Goal: Communication & Community: Answer question/provide support

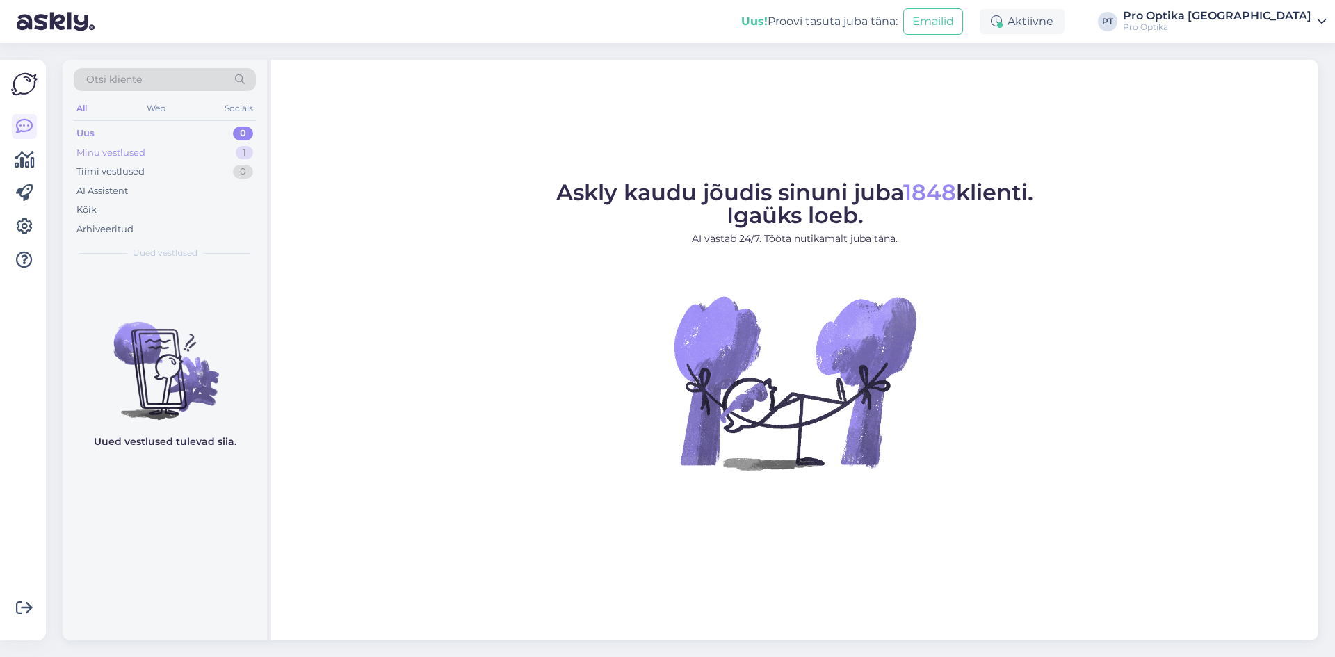
click at [202, 143] on div "Minu vestlused 1" at bounding box center [165, 152] width 182 height 19
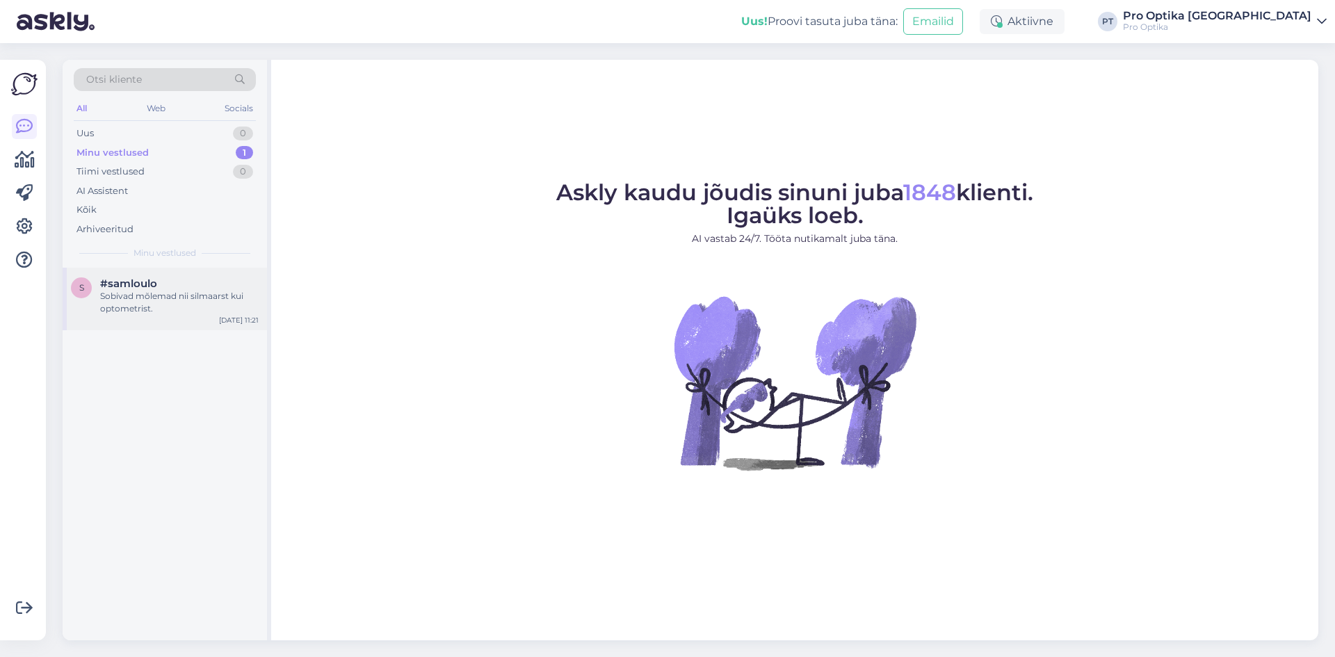
click at [141, 308] on div "Sobivad mõlemad nii silmaarst kui optometrist." at bounding box center [179, 302] width 159 height 25
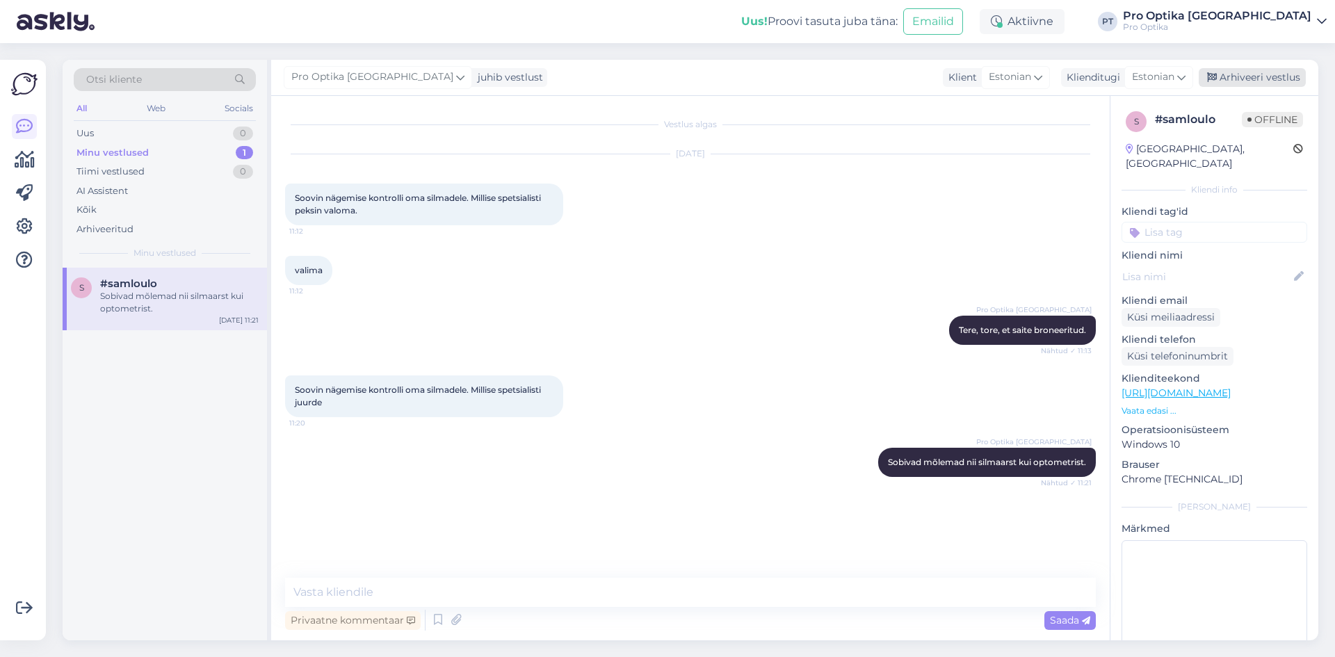
click at [1265, 79] on div "Arhiveeri vestlus" at bounding box center [1252, 77] width 107 height 19
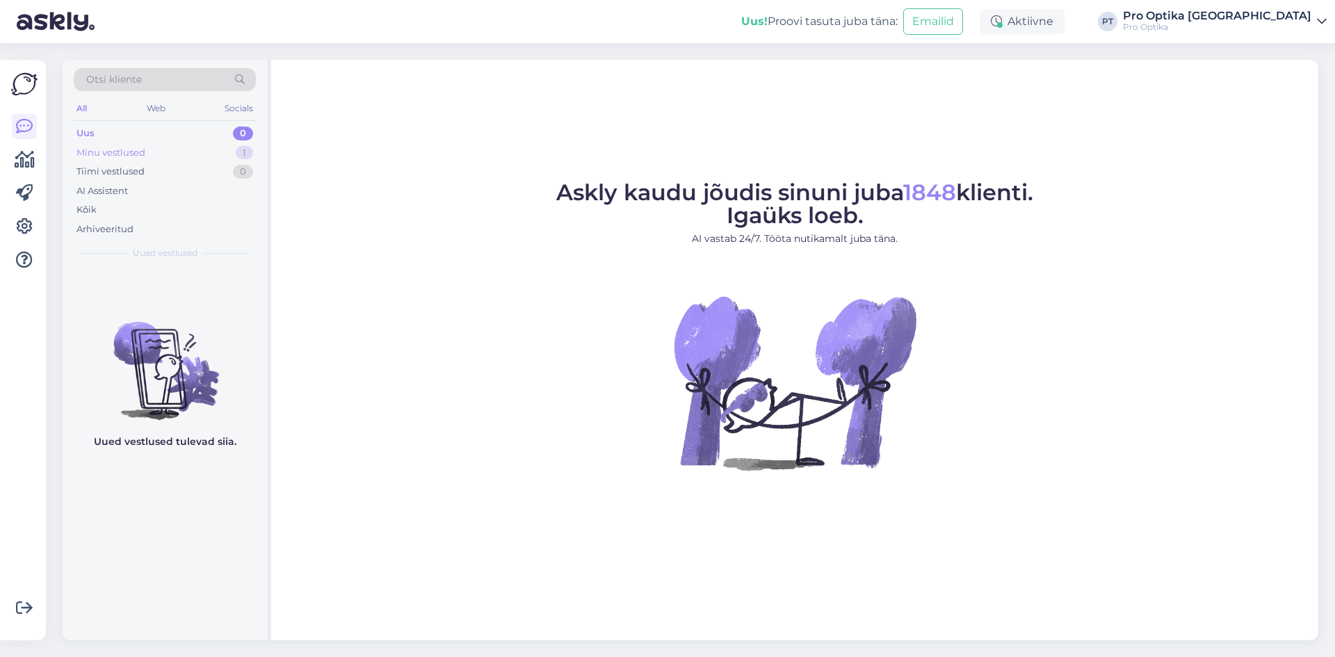
click at [218, 152] on div "Minu vestlused 1" at bounding box center [165, 152] width 182 height 19
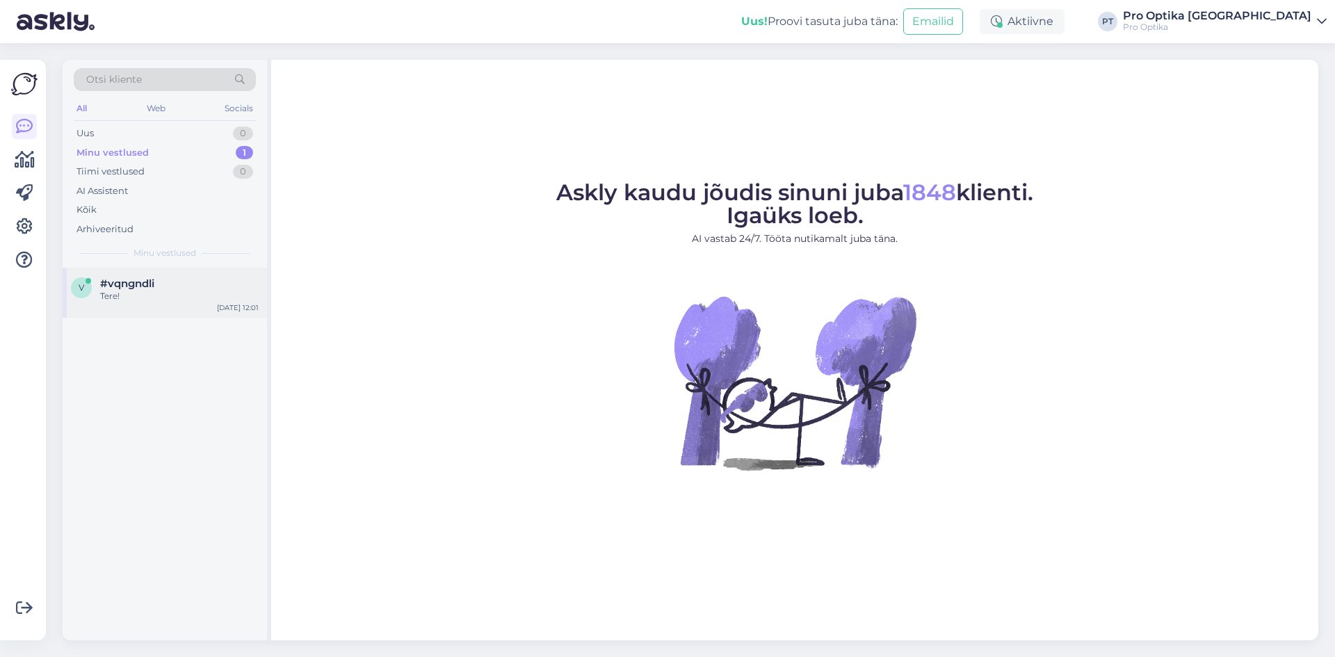
click at [181, 289] on div "#vqngndli" at bounding box center [179, 283] width 159 height 13
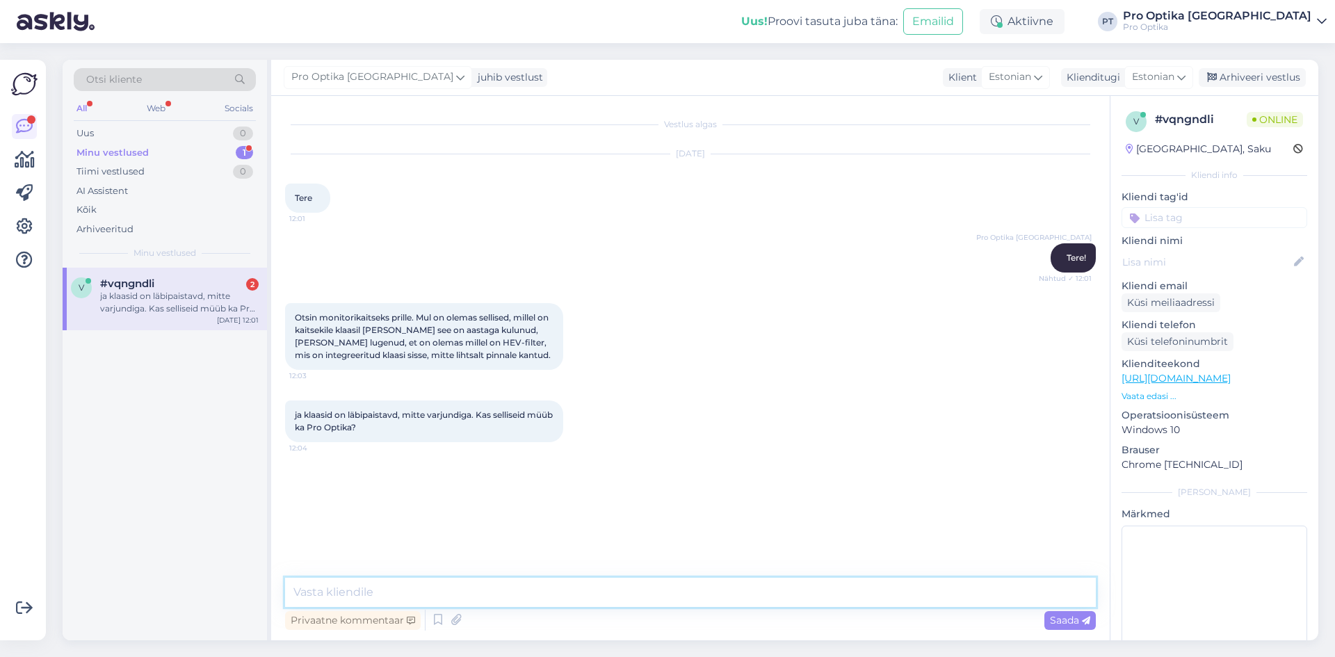
click at [458, 587] on textarea at bounding box center [690, 592] width 811 height 29
type textarea "Kahjuks sellise kattega klaase meie valikus olevad tootjad ei paku."
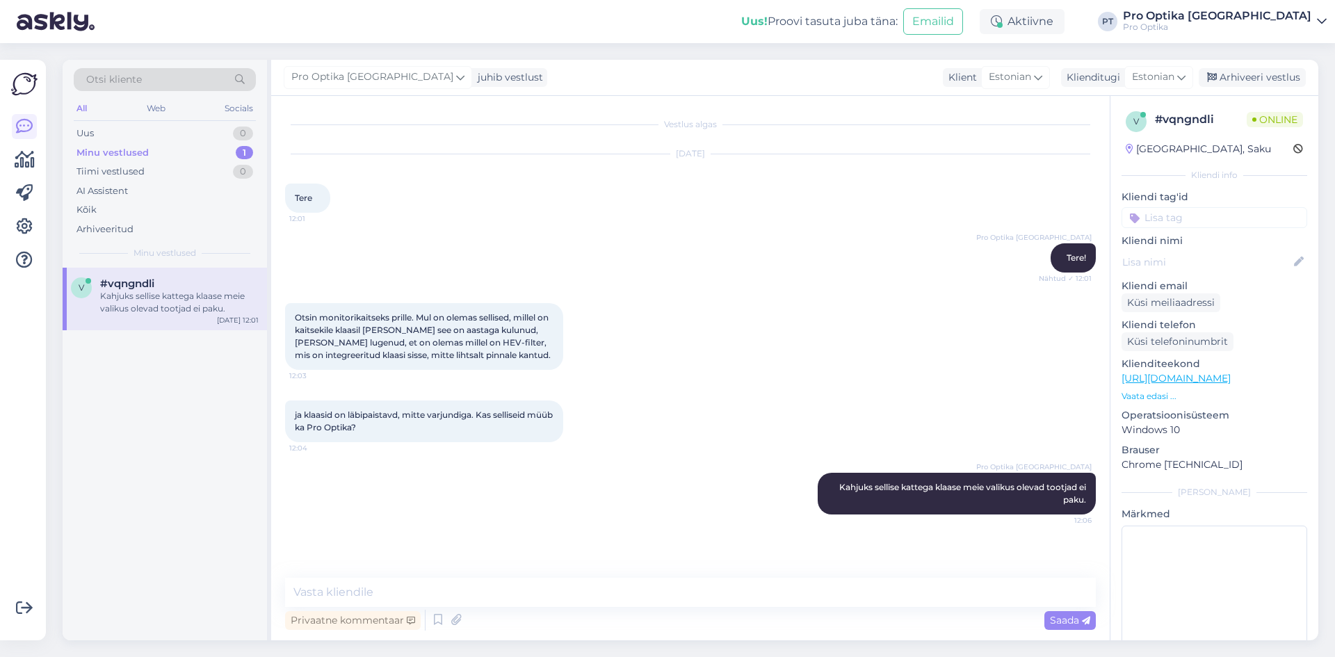
click at [225, 536] on div "v #vqngndli Kahjuks sellise kattega klaase meie valikus olevad tootjad ei paku.…" at bounding box center [165, 454] width 204 height 373
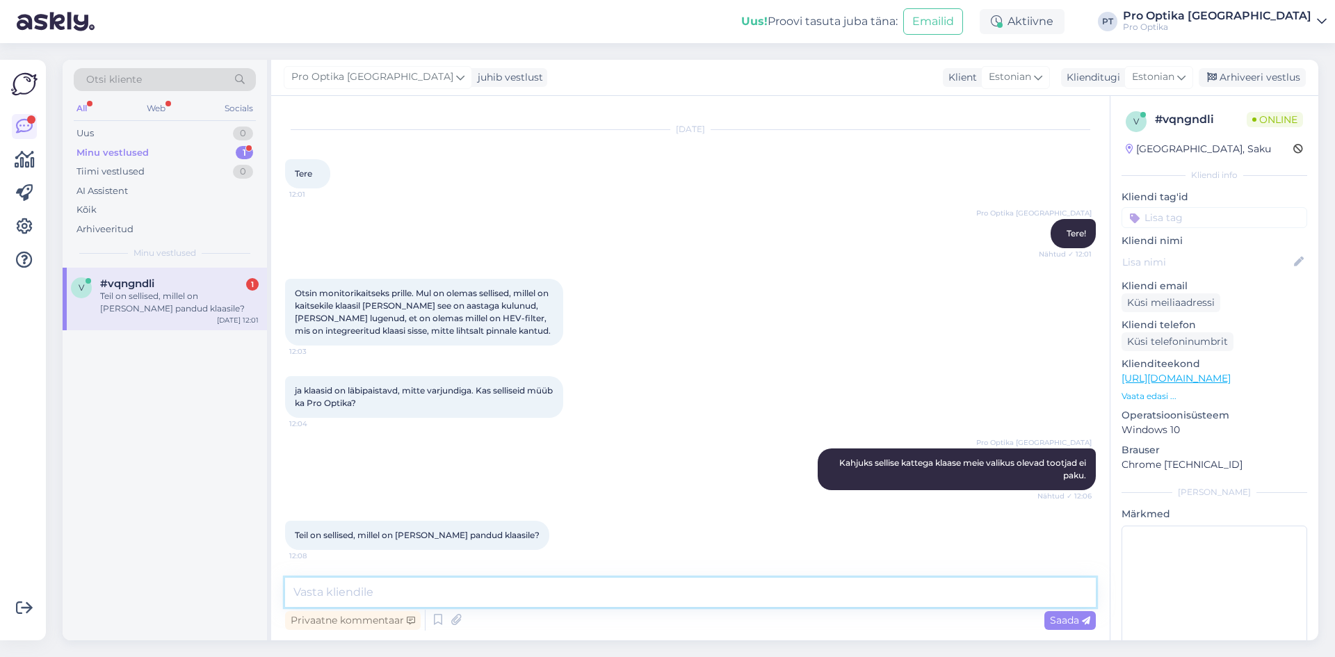
click at [462, 581] on textarea at bounding box center [690, 592] width 811 height 29
type textarea "M"
type textarea "S"
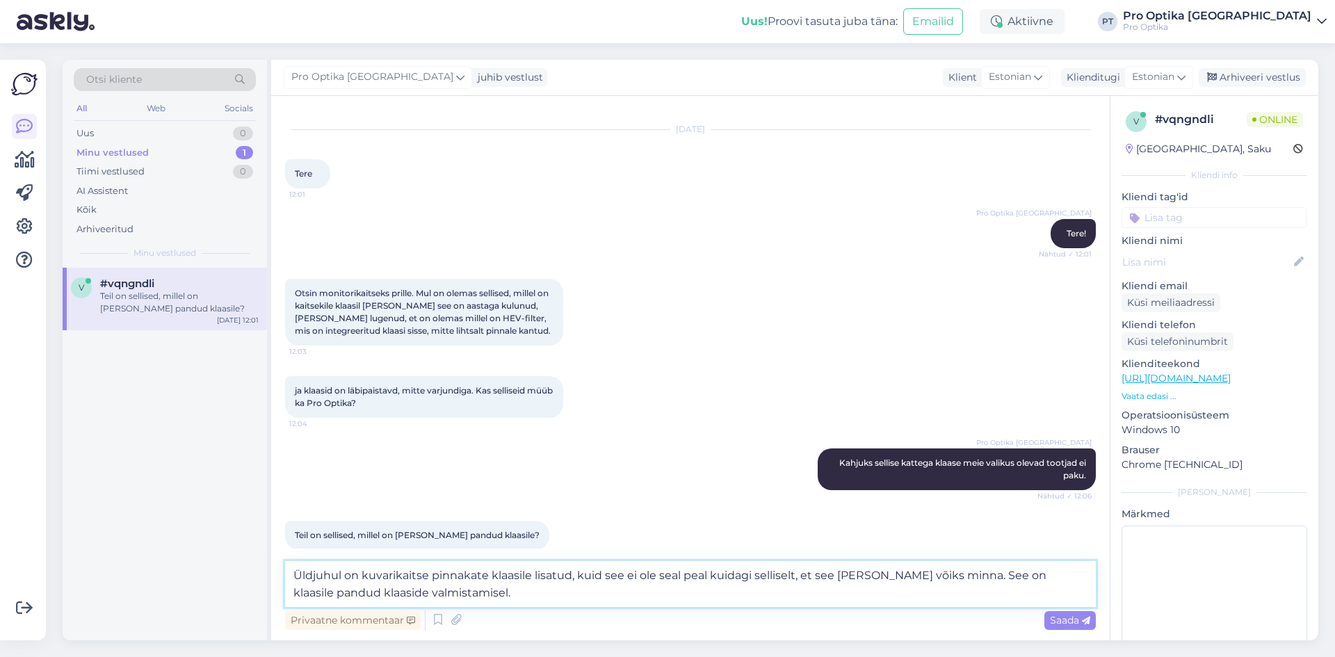
type textarea "Üldjuhul on kuvarikaitse pinnakate klaasile lisatud, kuid see ei ole seal peal …"
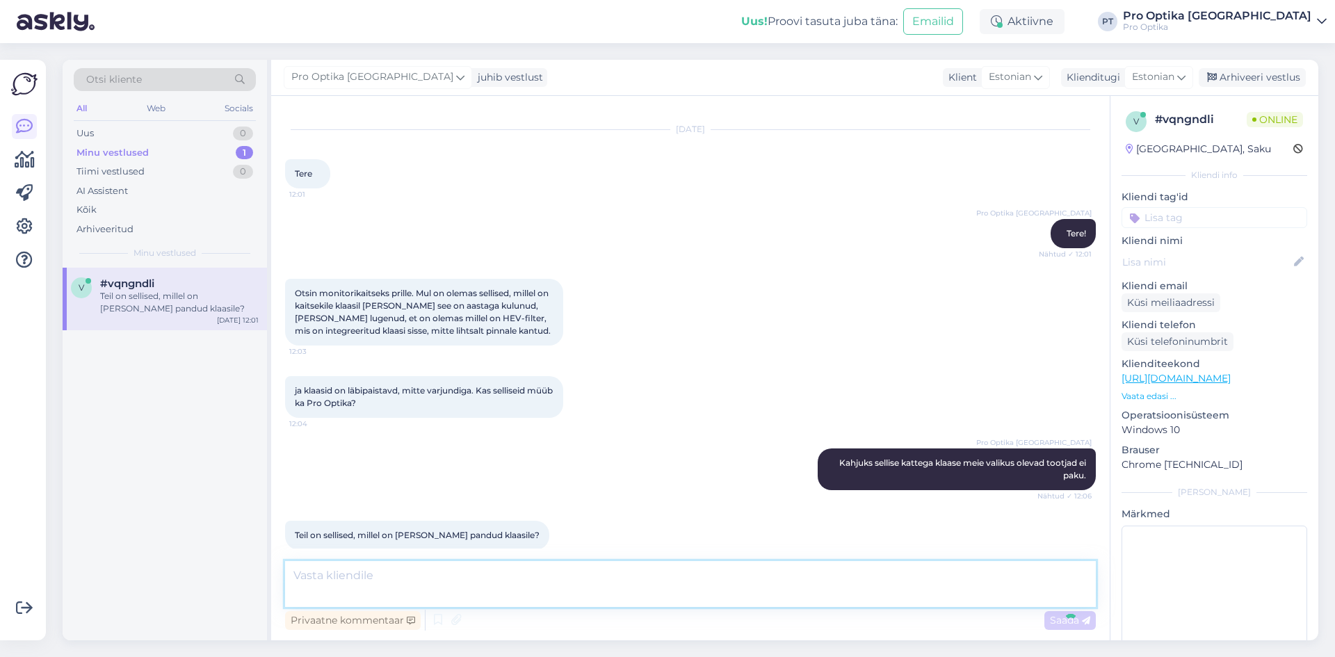
scroll to position [109, 0]
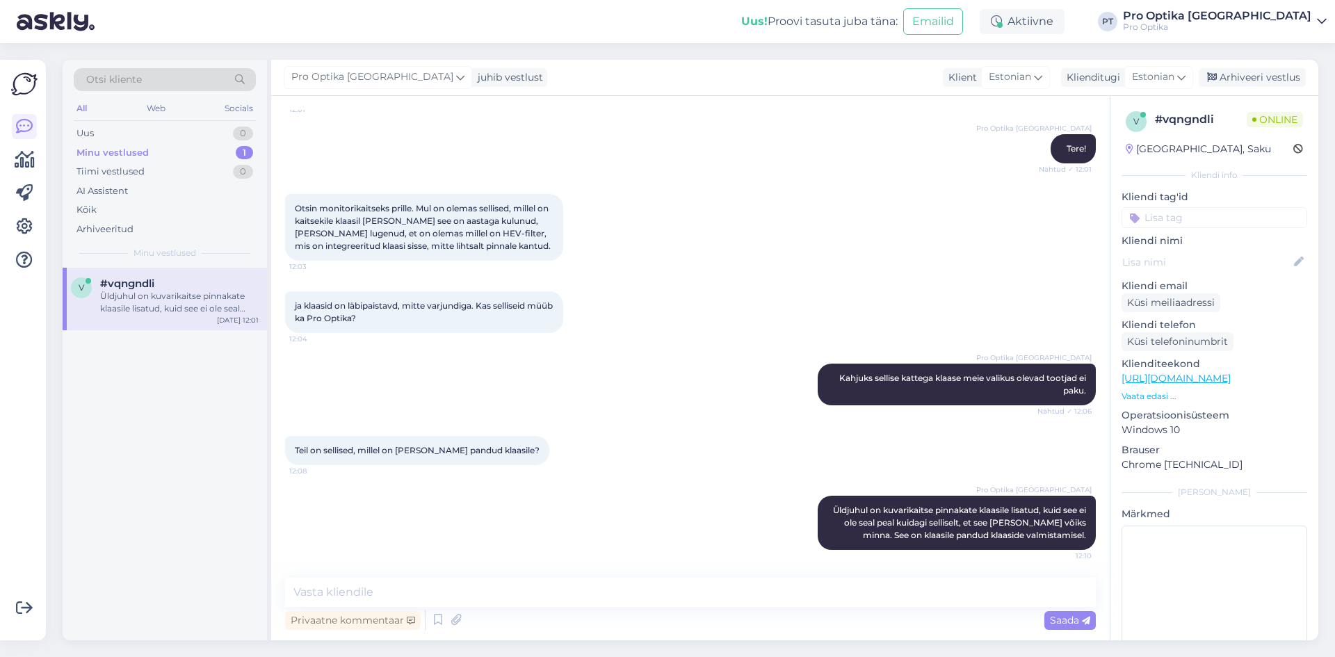
click at [130, 553] on div "v #vqngndli Üldjuhul on kuvarikaitse pinnakate klaasile lisatud, kuid see ei ol…" at bounding box center [165, 454] width 204 height 373
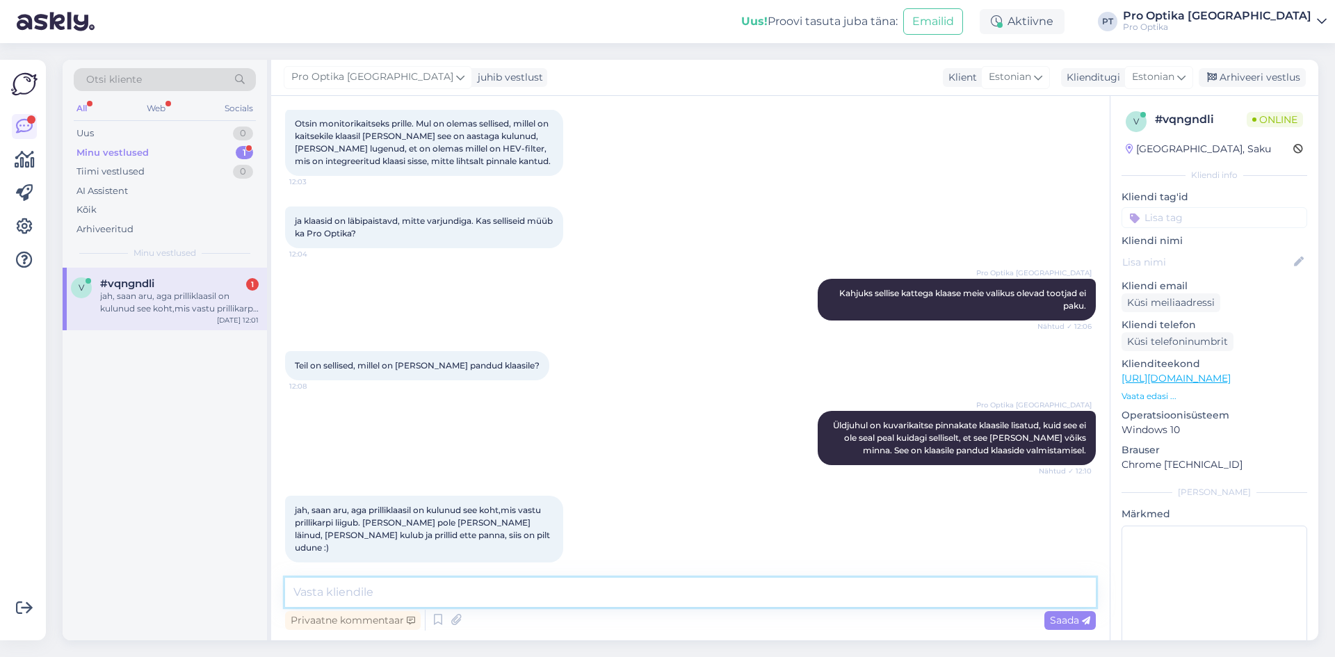
click at [347, 587] on textarea at bounding box center [690, 592] width 811 height 29
type textarea "K"
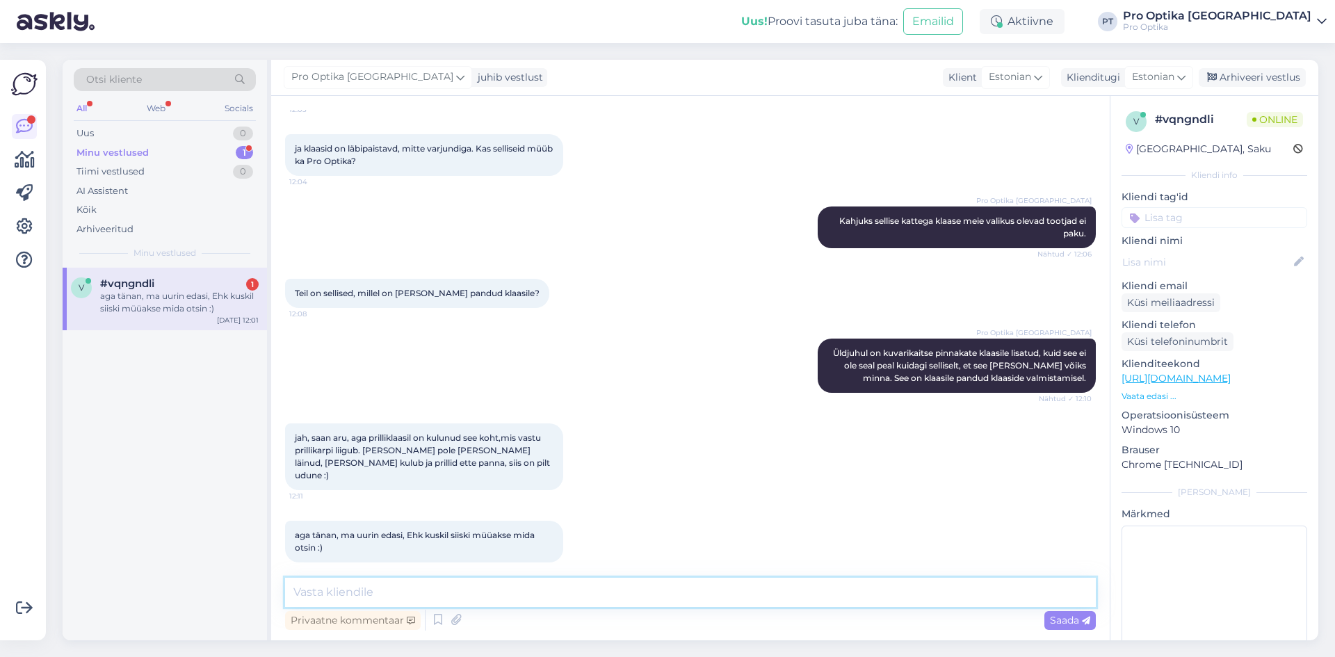
type textarea "A"
click at [441, 618] on icon at bounding box center [438, 620] width 17 height 21
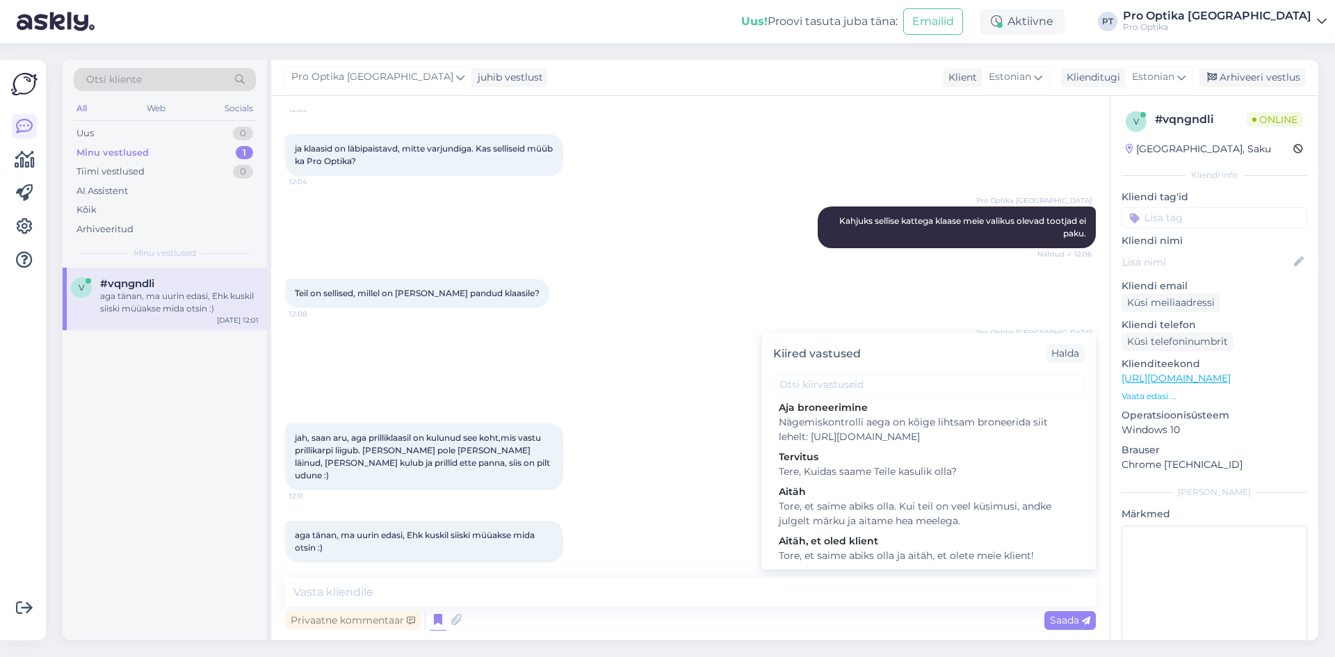
scroll to position [417, 0]
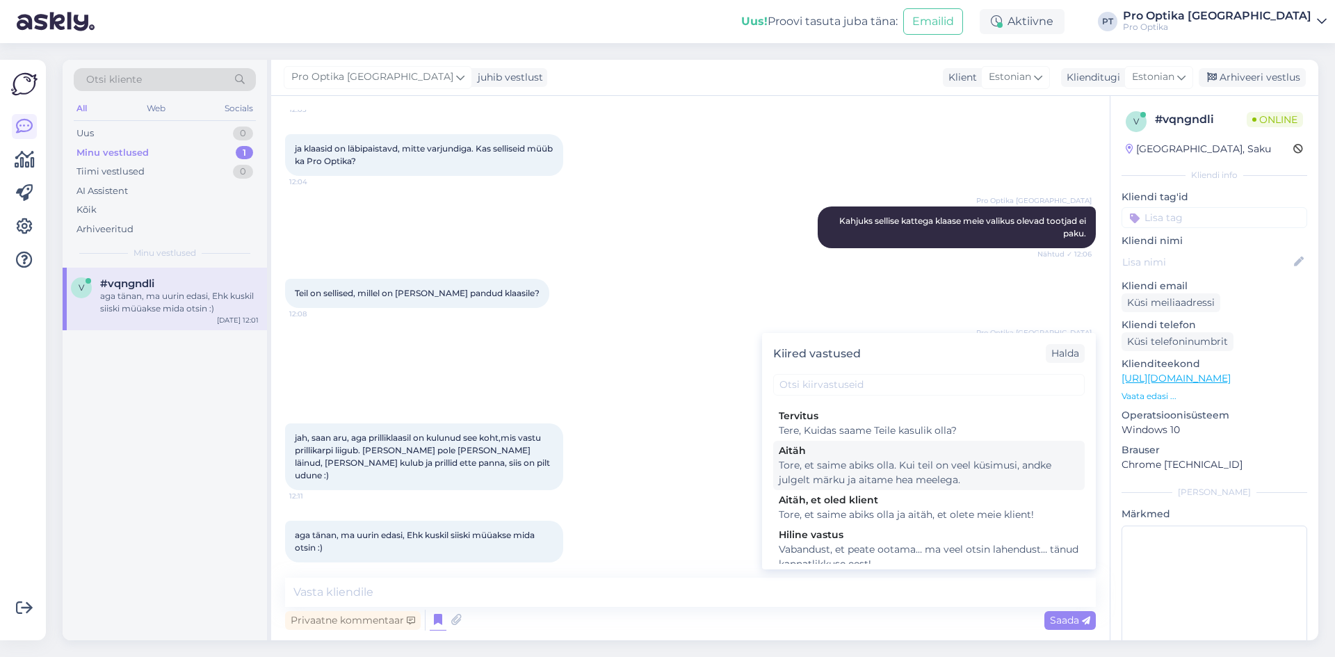
click at [862, 487] on div "Tore, et saime abiks olla. Kui teil on veel küsimusi, andke julgelt märku ja ai…" at bounding box center [929, 472] width 300 height 29
type textarea "Tore, et saime abiks olla. Kui teil on veel küsimusi, andke julgelt märku ja ai…"
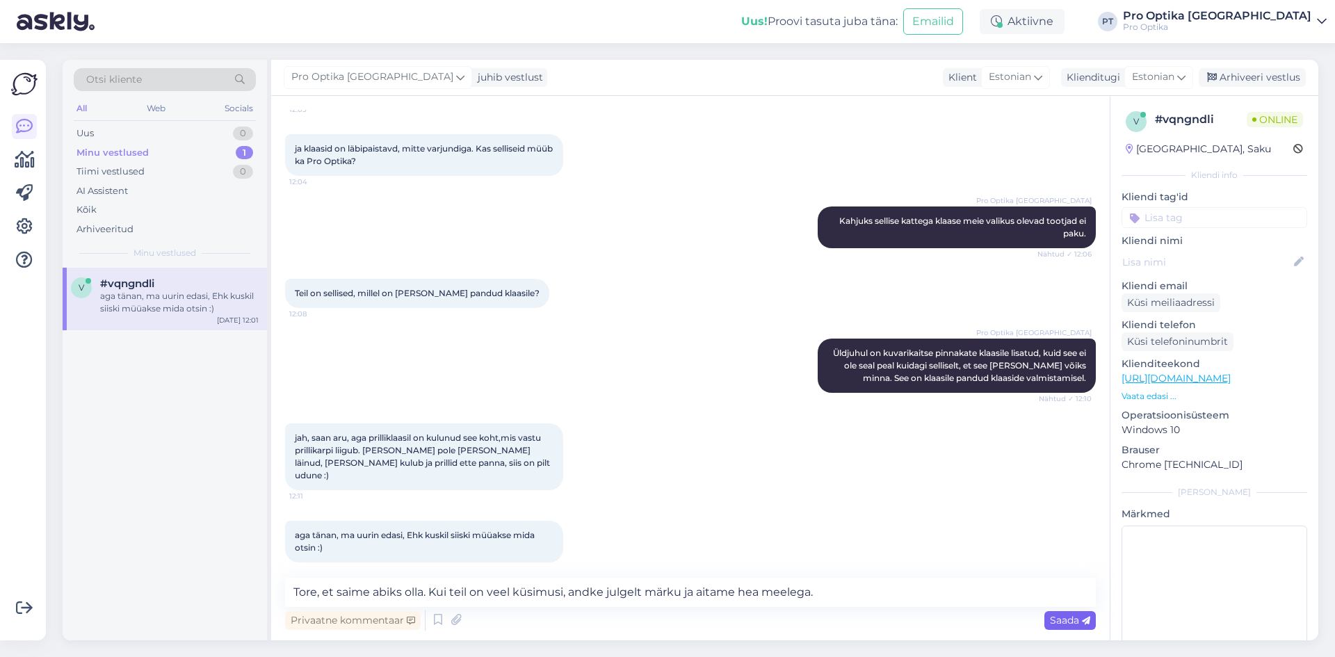
click at [1079, 622] on span "Saada" at bounding box center [1070, 620] width 40 height 13
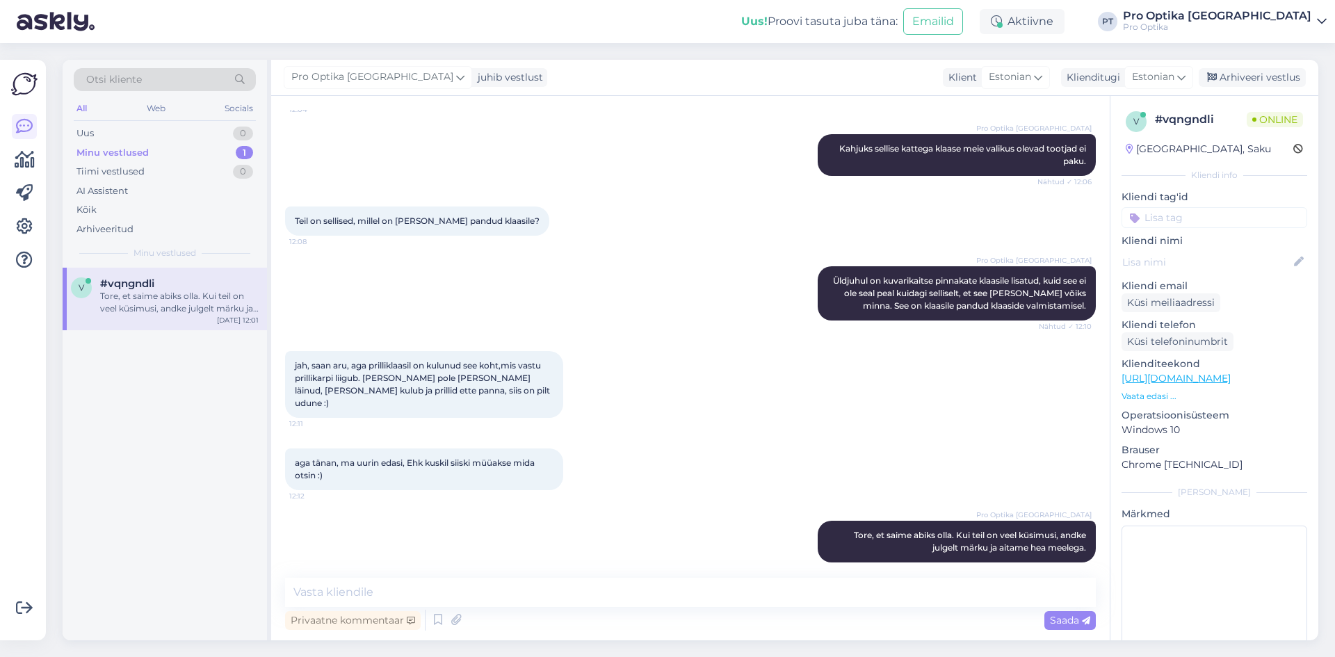
drag, startPoint x: 269, startPoint y: 496, endPoint x: 260, endPoint y: 493, distance: 9.5
click at [268, 497] on div "Otsi kliente All Web Socials Uus 0 Minu vestlused 1 Tiimi vestlused 0 AI Assist…" at bounding box center [167, 350] width 209 height 581
click at [153, 437] on div "v #vqngndli Tore, et saime abiks olla. Kui teil on veel küsimusi, andke julgelt…" at bounding box center [165, 454] width 204 height 373
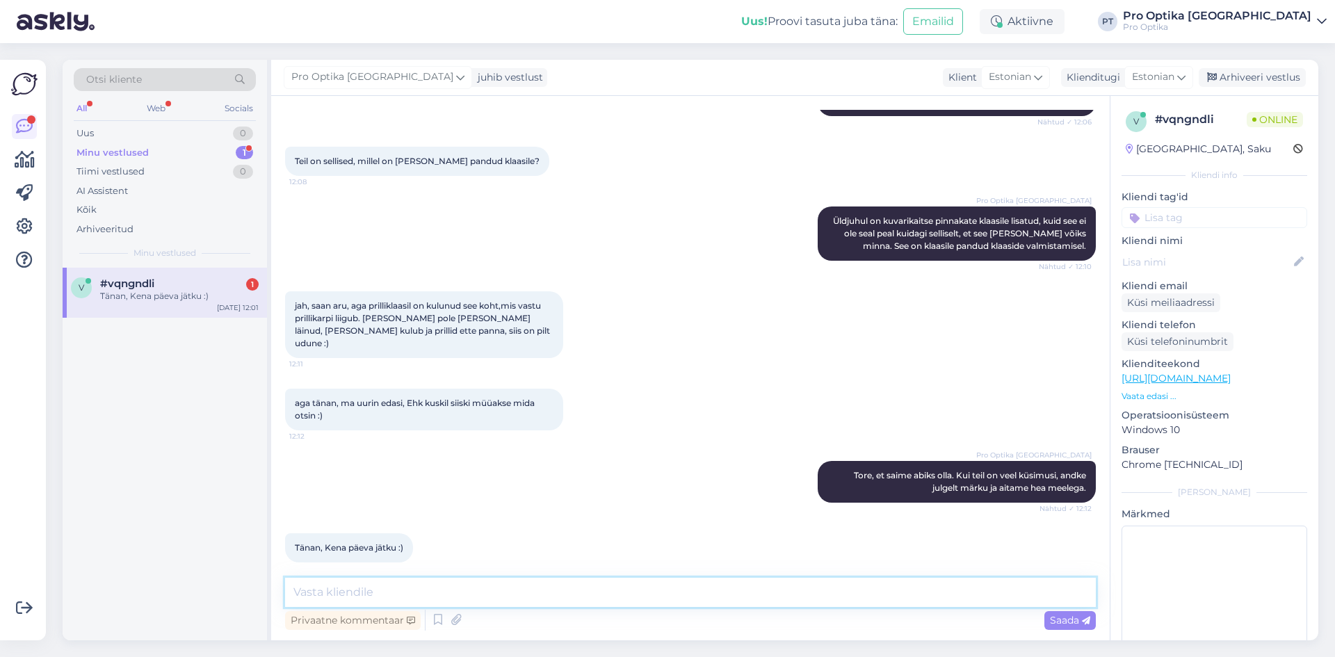
click at [375, 595] on textarea at bounding box center [690, 592] width 811 height 29
click at [89, 532] on div "v #vqngndli 1 Tänan, Kena päeva jätku :) [DATE] 12:01" at bounding box center [165, 454] width 204 height 373
click at [160, 290] on div "Tänan, Kena päeva jätku :)" at bounding box center [179, 296] width 159 height 13
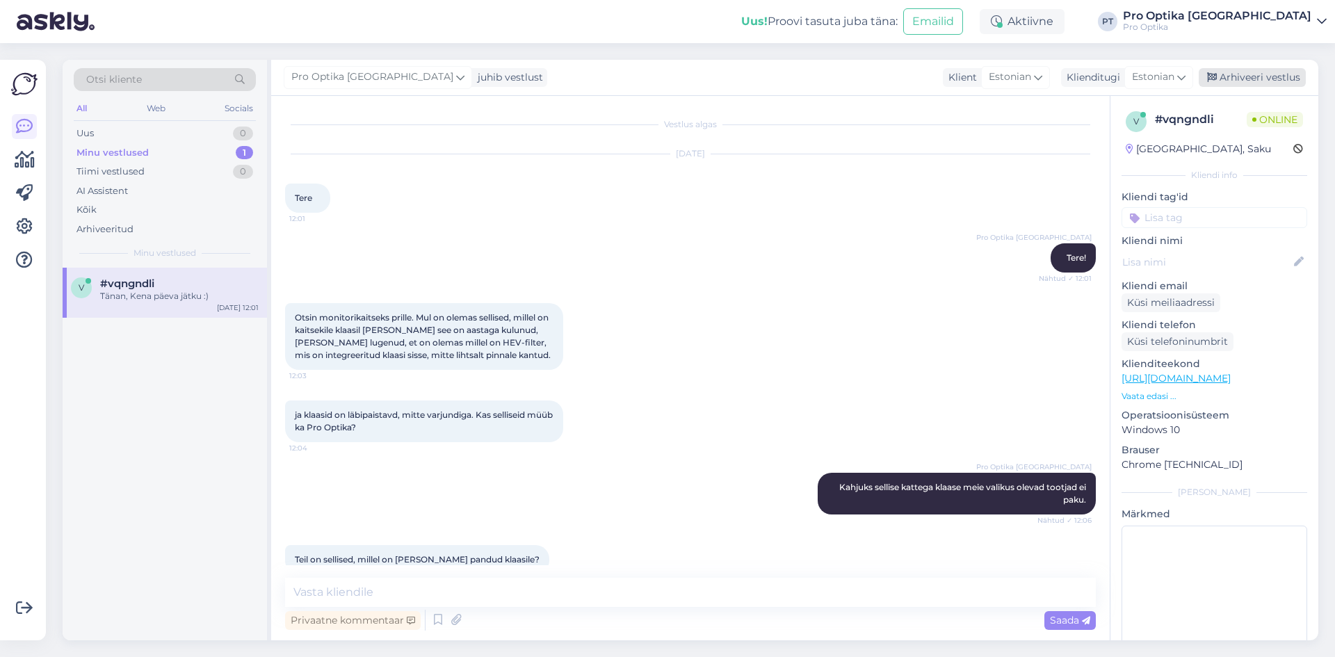
click at [1270, 77] on div "Arhiveeri vestlus" at bounding box center [1252, 77] width 107 height 19
